Goal: Navigation & Orientation: Find specific page/section

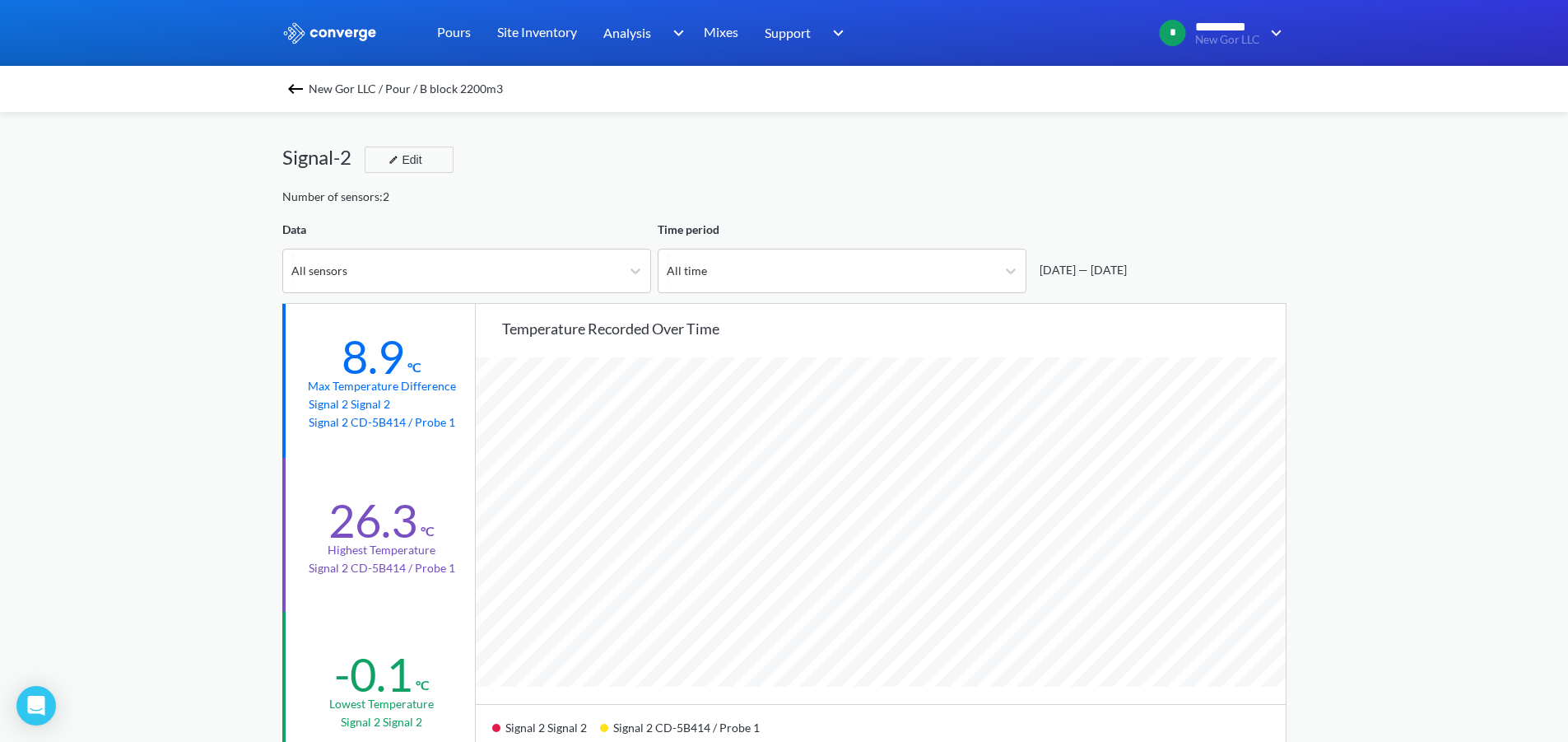
click at [301, 84] on img at bounding box center [296, 89] width 20 height 20
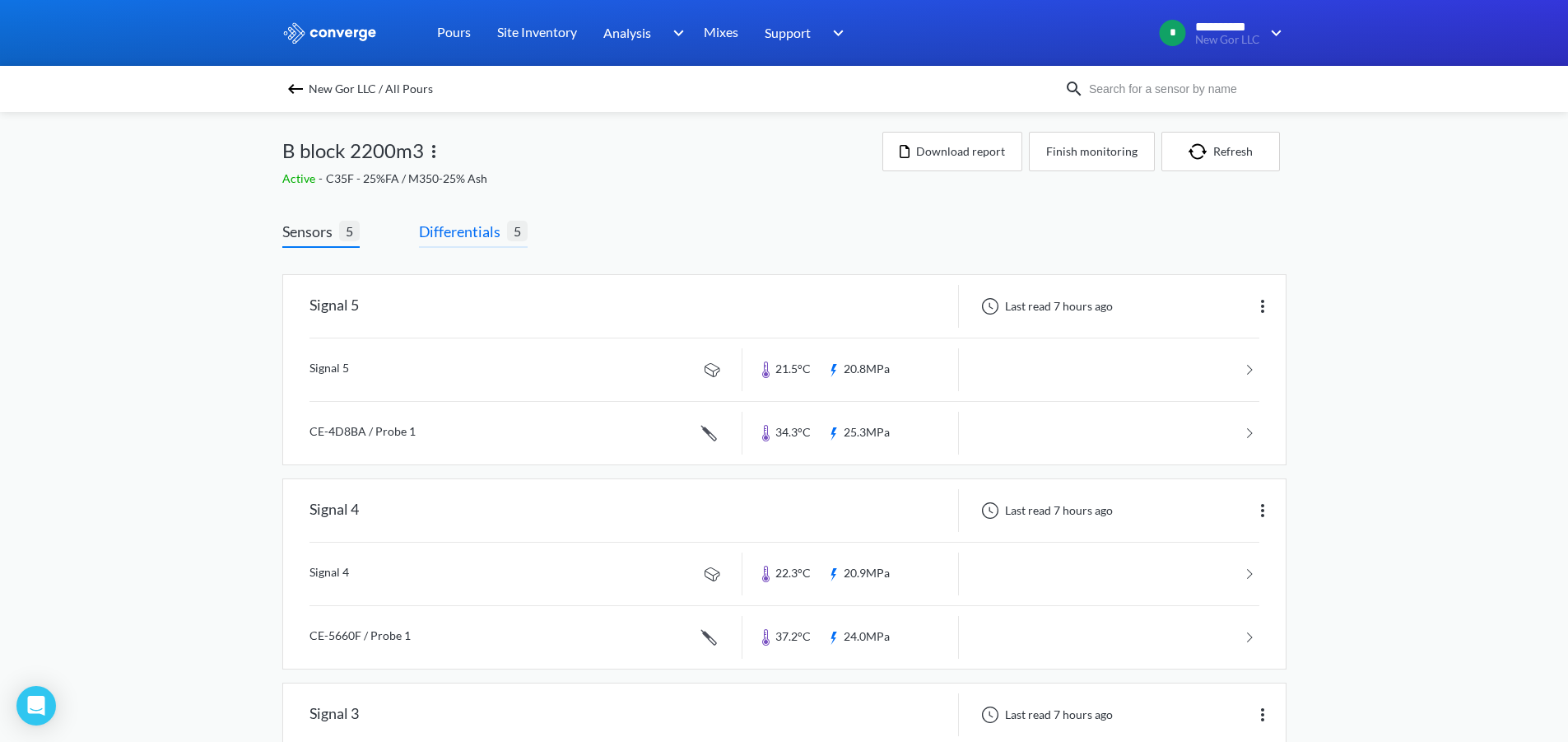
click at [466, 231] on span "Differentials" at bounding box center [463, 231] width 88 height 23
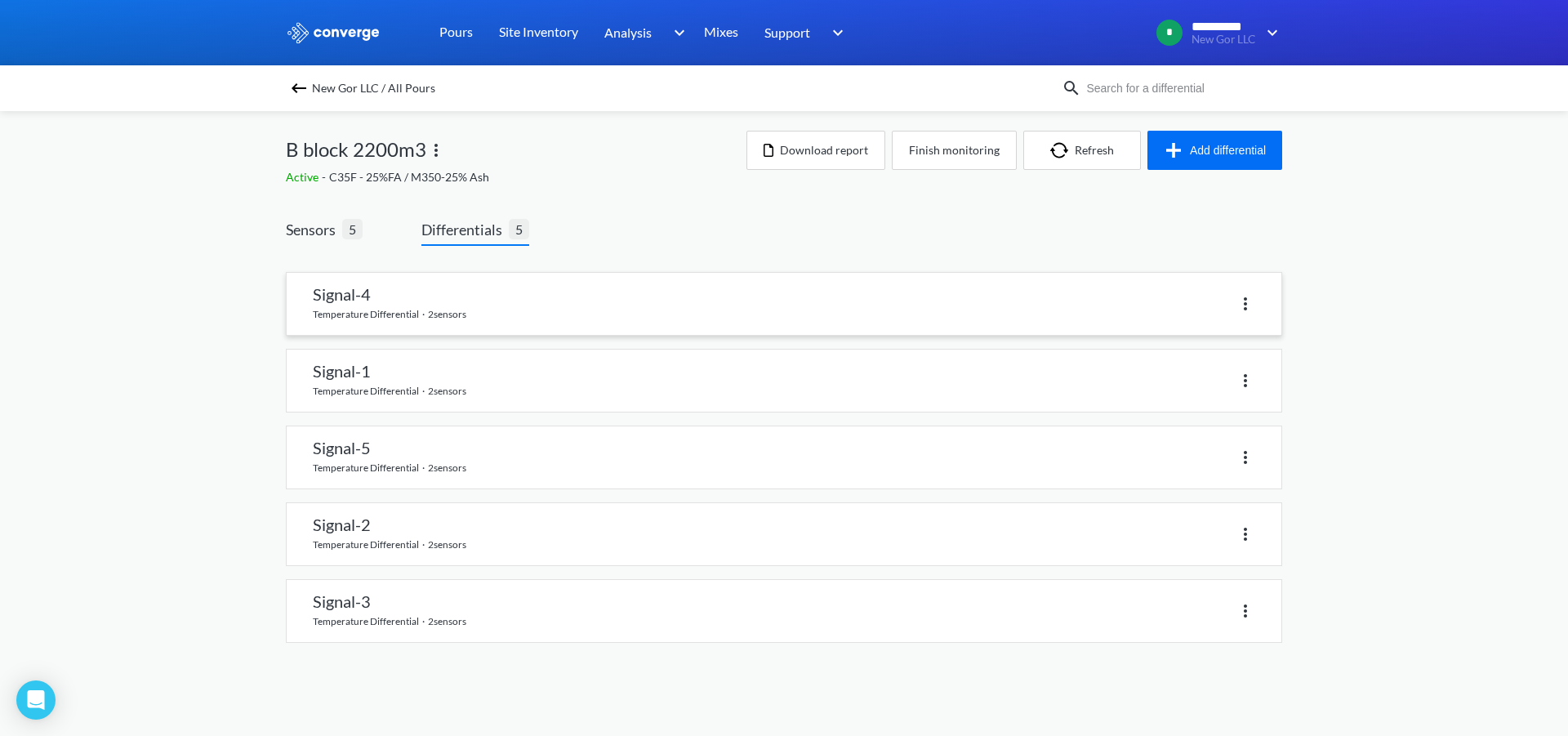
click at [393, 307] on link at bounding box center [784, 304] width 995 height 62
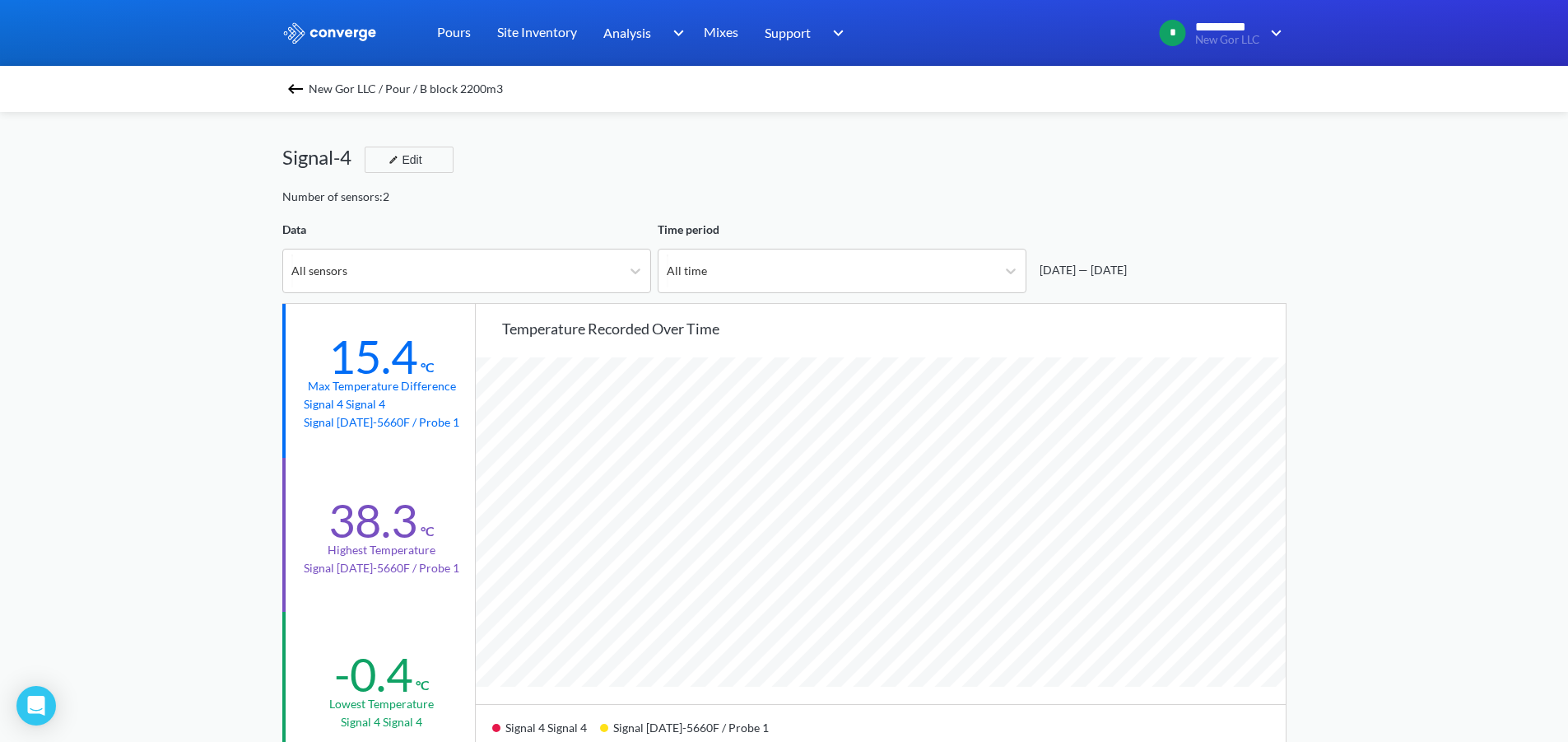
click at [305, 89] on img at bounding box center [296, 89] width 20 height 20
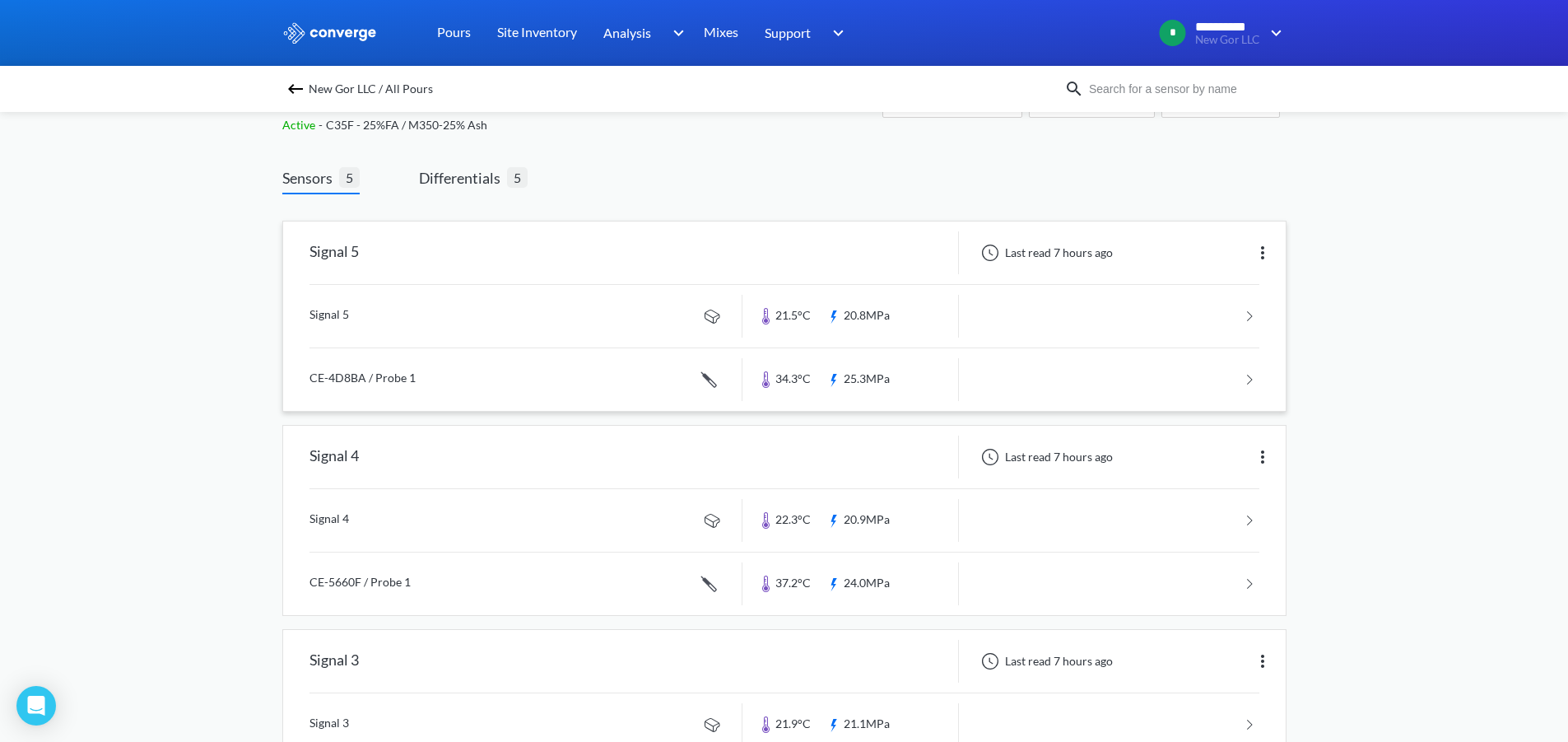
scroll to position [82, 0]
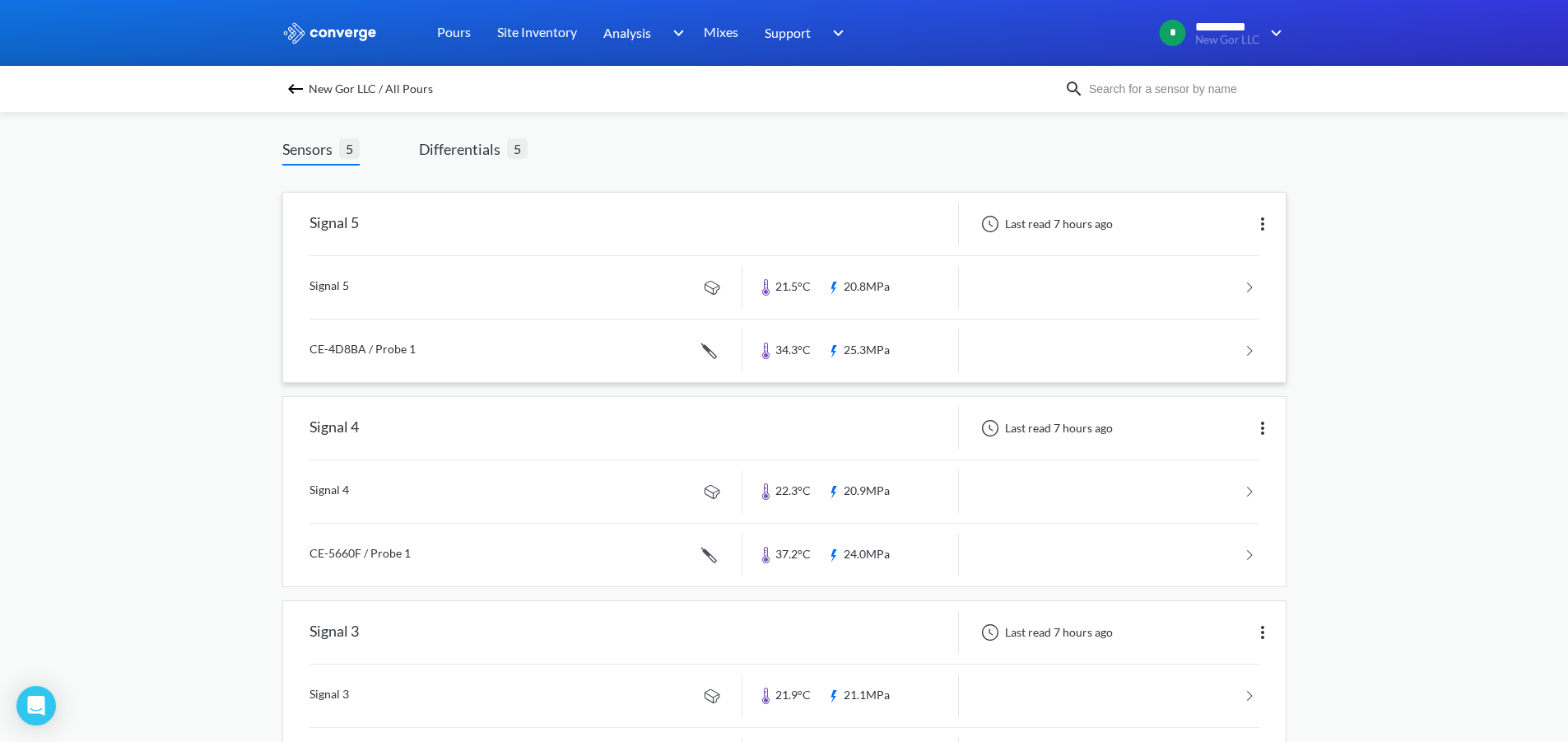
click at [1176, 349] on link at bounding box center [784, 351] width 950 height 63
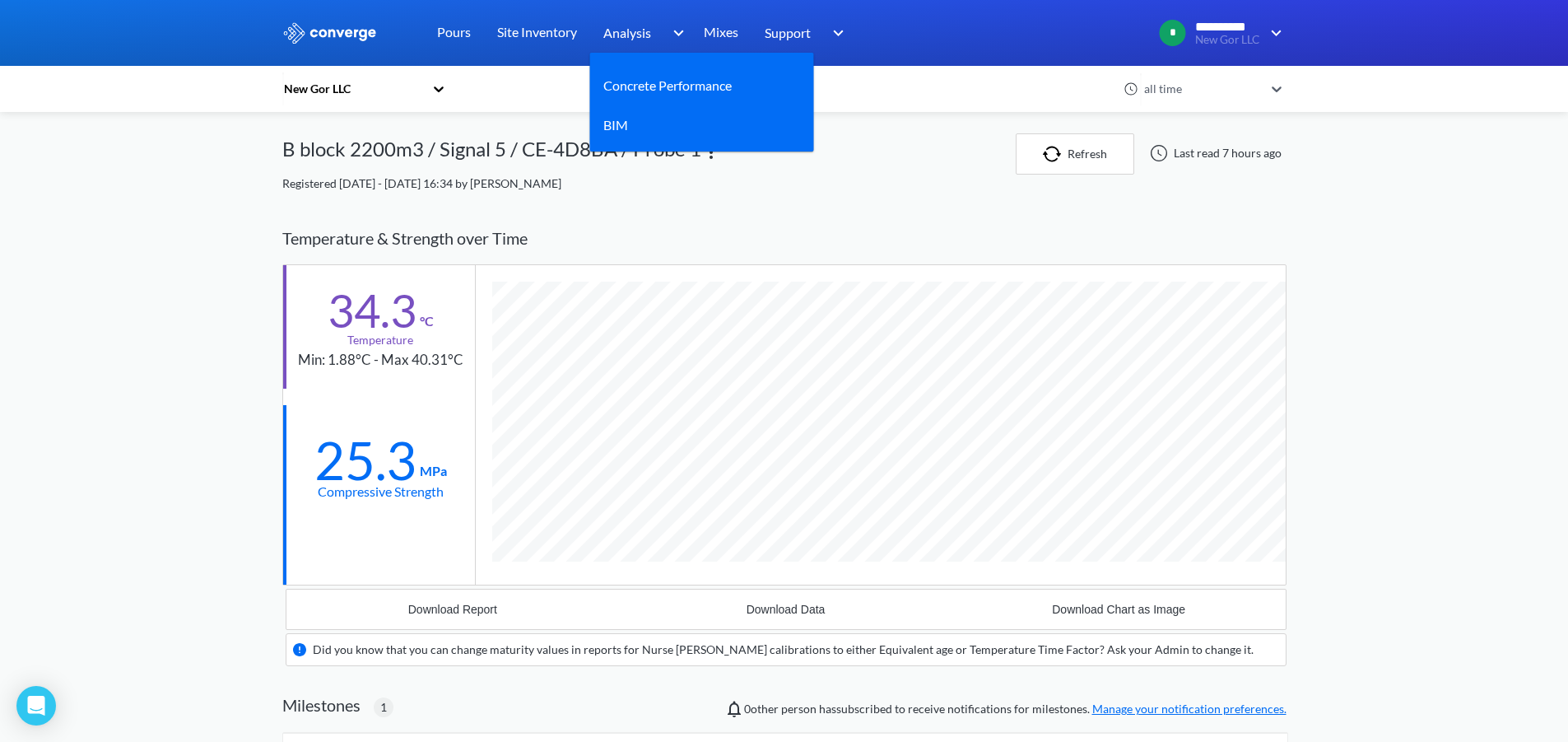
scroll to position [1174, 1004]
click at [664, 78] on link "Concrete Performance" at bounding box center [667, 84] width 128 height 21
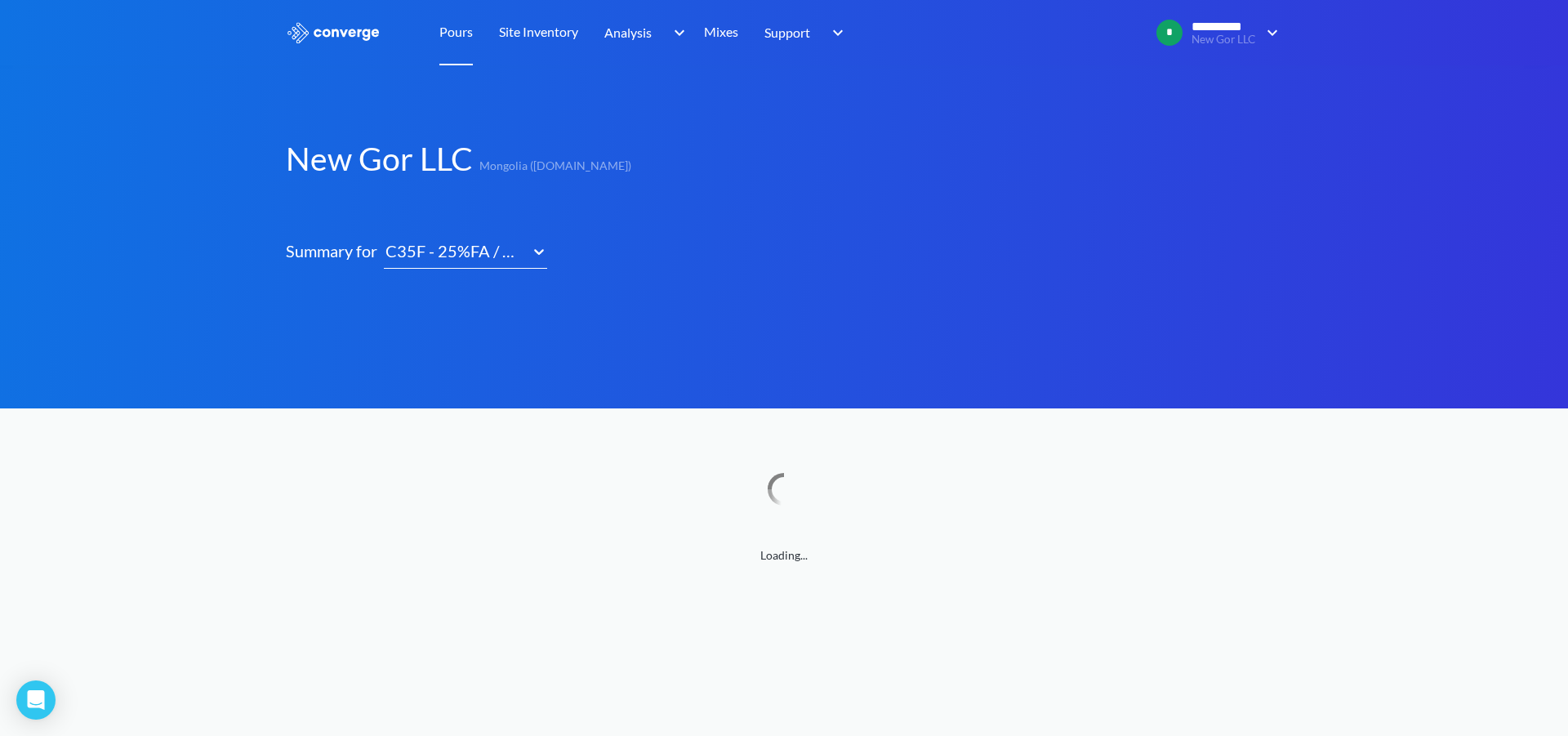
click at [456, 33] on link "Pours" at bounding box center [456, 33] width 34 height 66
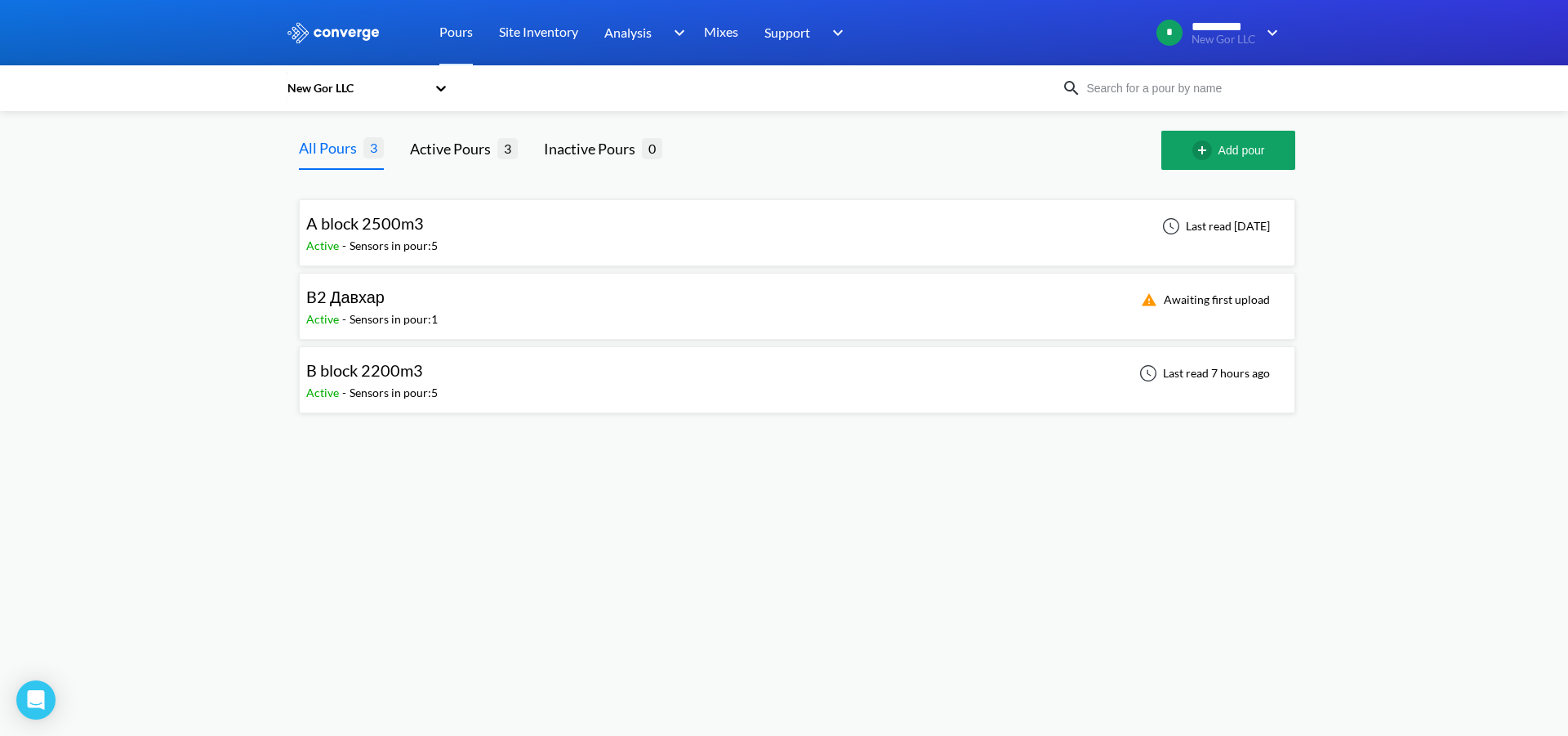
click at [435, 228] on div "A block 2500m3" at bounding box center [372, 223] width 131 height 25
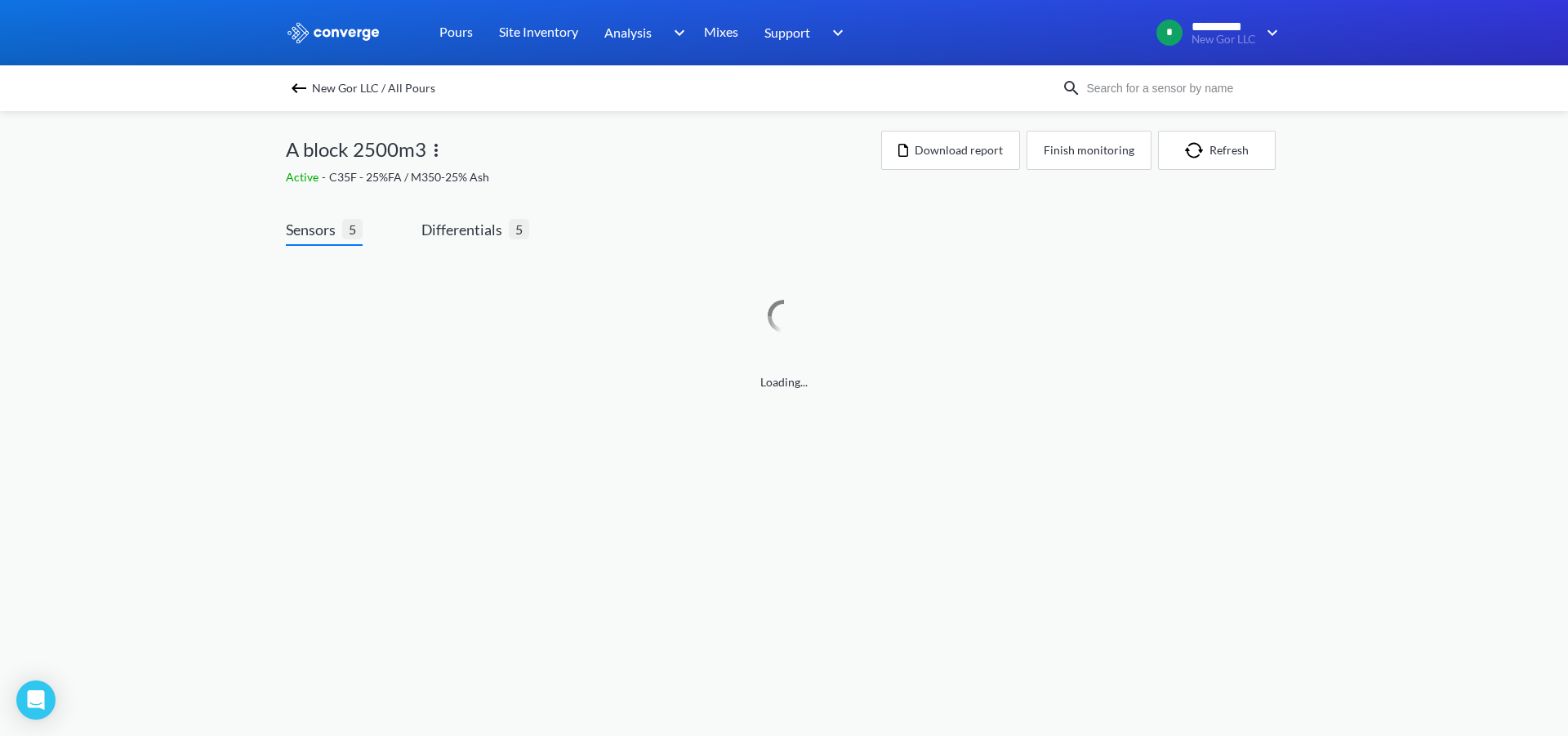
click at [304, 92] on img at bounding box center [299, 88] width 20 height 20
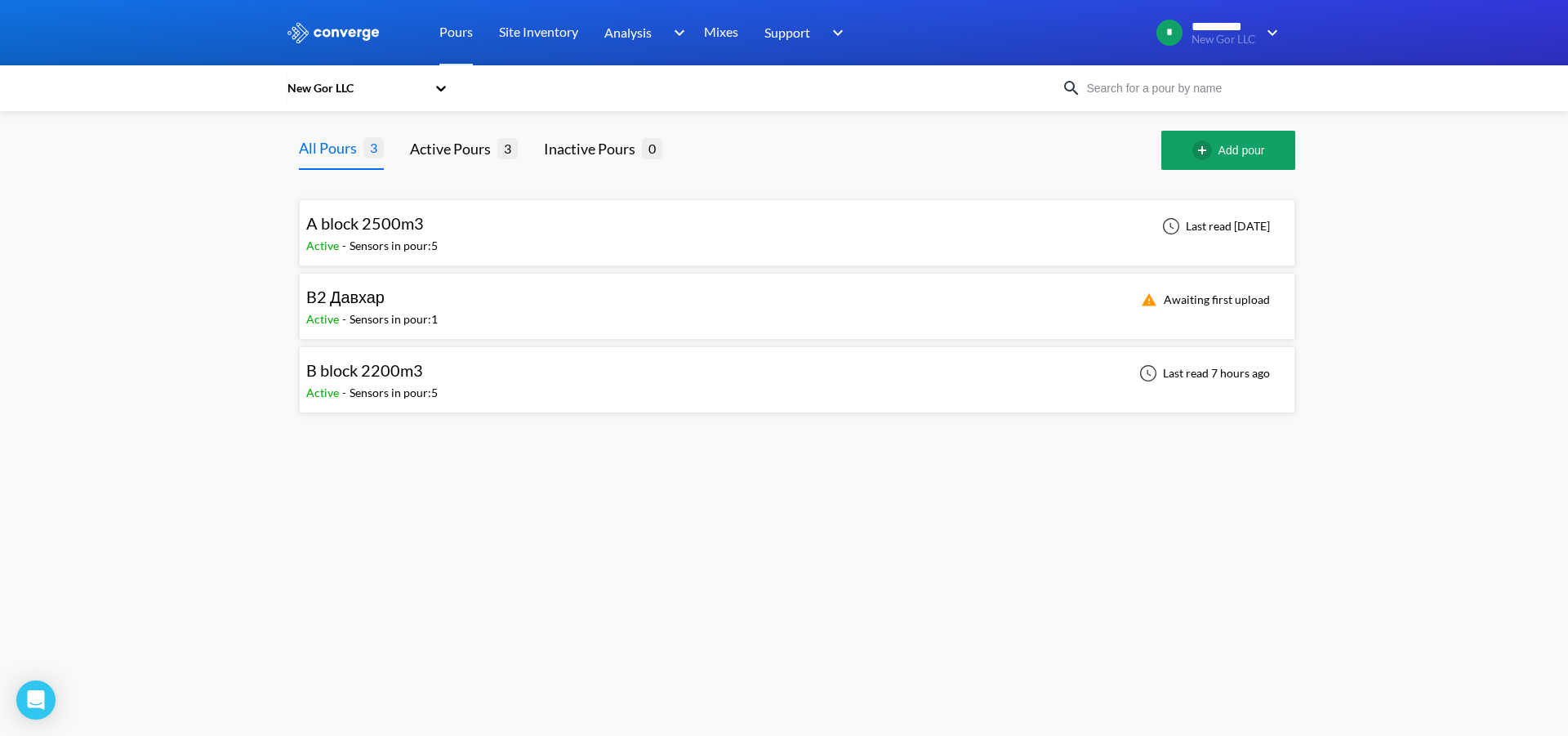
click at [431, 382] on div "B block 2200m3" at bounding box center [372, 370] width 131 height 25
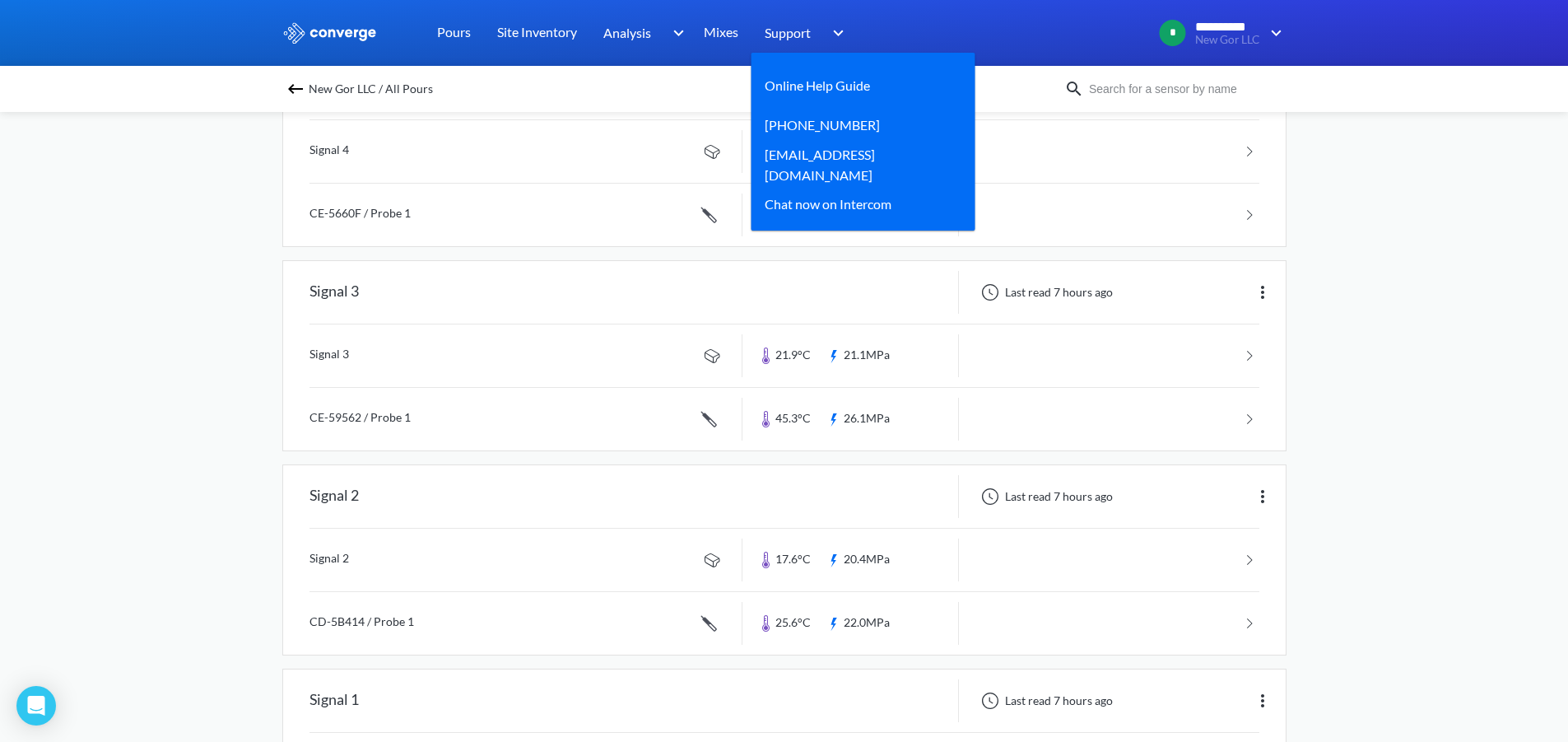
scroll to position [408, 0]
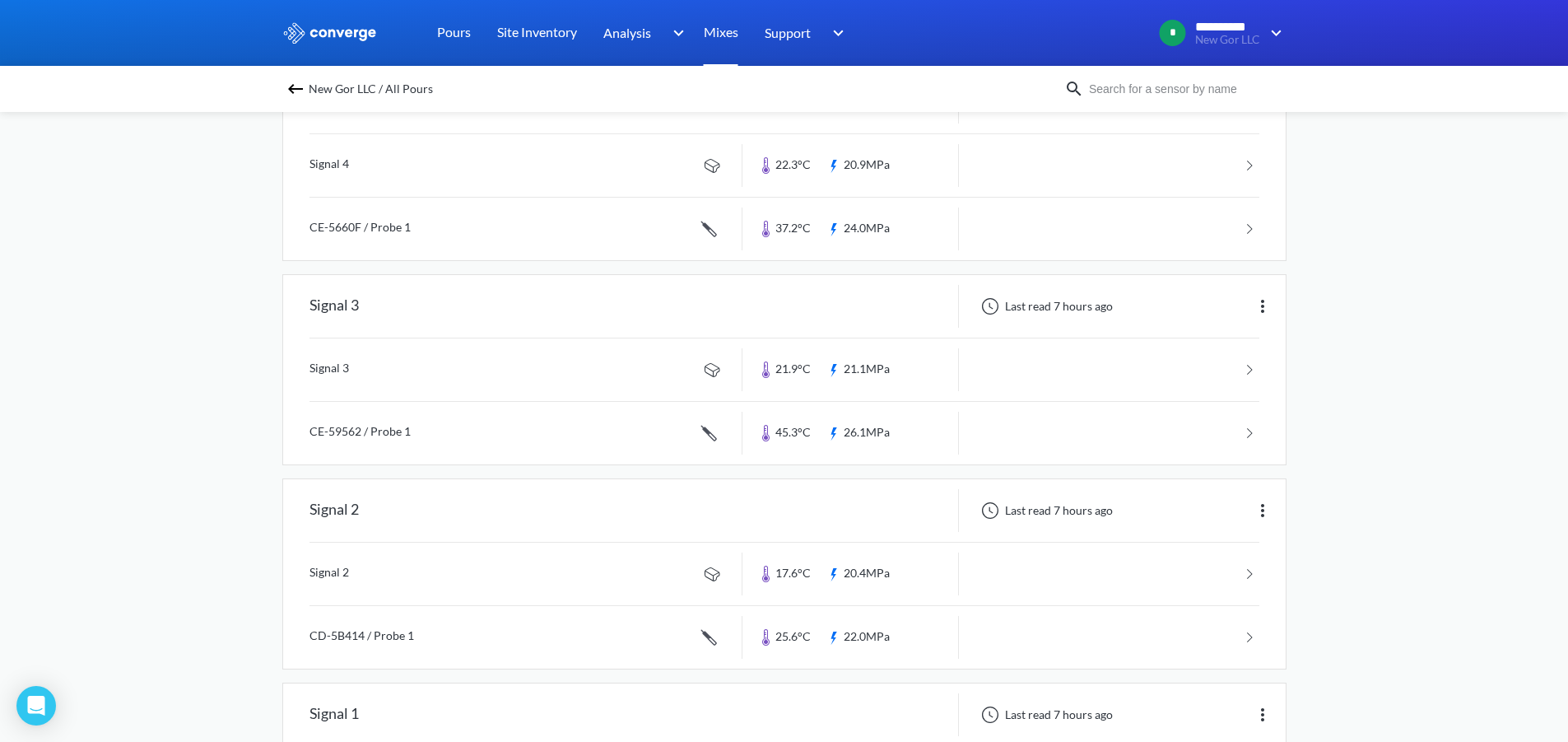
click at [738, 38] on link "Mixes" at bounding box center [721, 33] width 35 height 66
